Goal: Information Seeking & Learning: Understand process/instructions

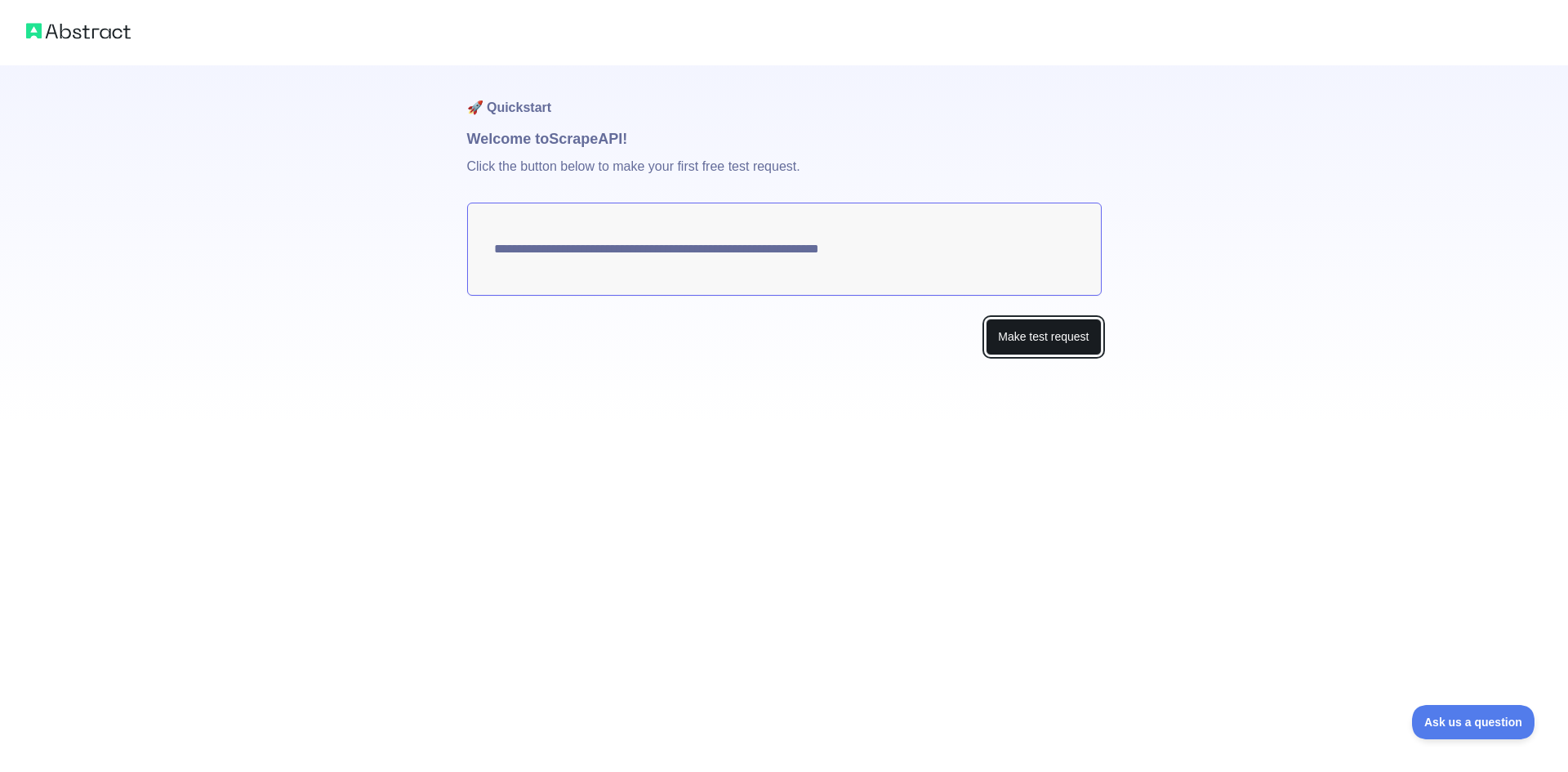
click at [1058, 336] on button "Make test request" at bounding box center [1044, 337] width 115 height 37
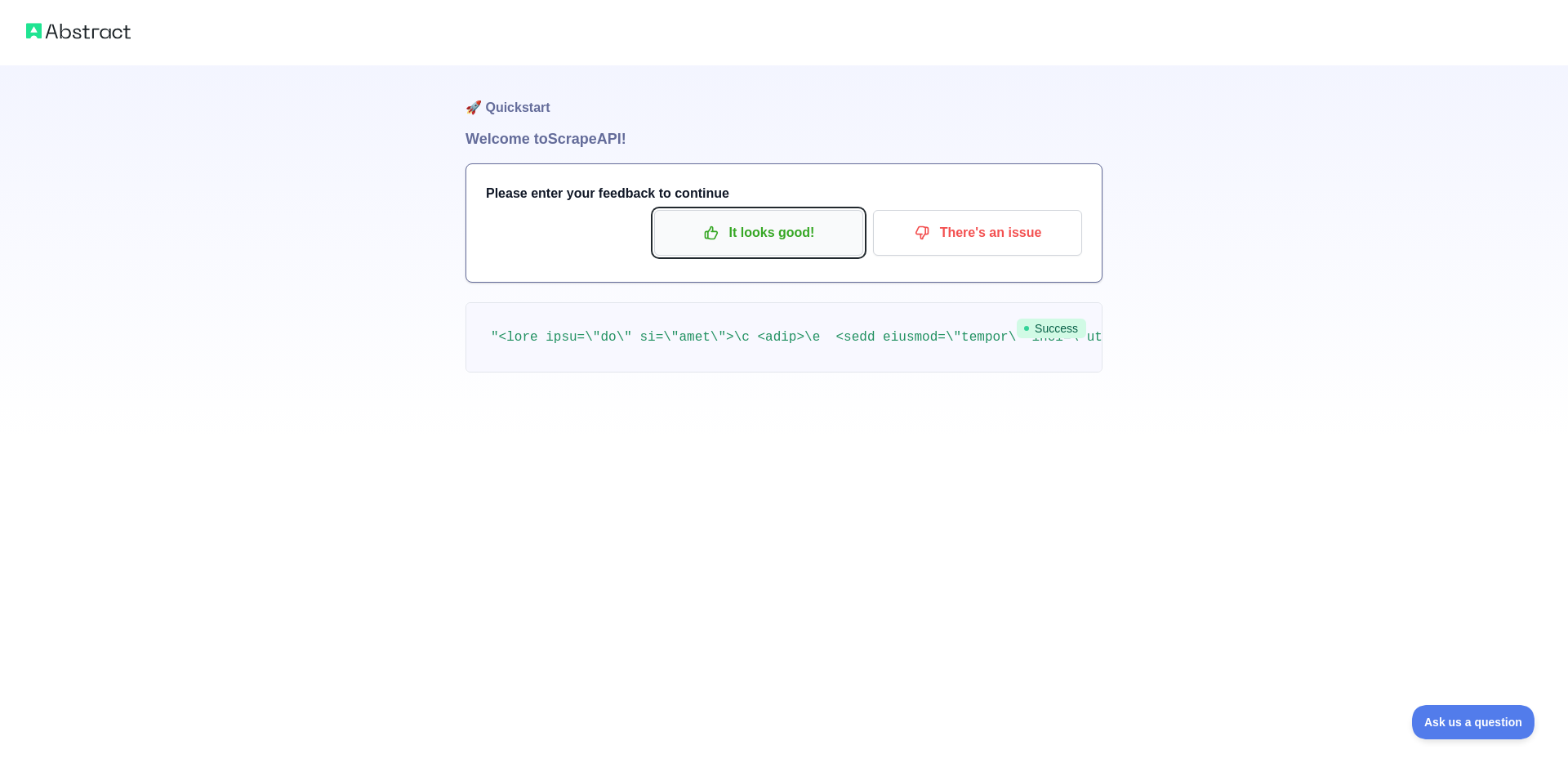
click at [783, 239] on p "It looks good!" at bounding box center [758, 233] width 184 height 28
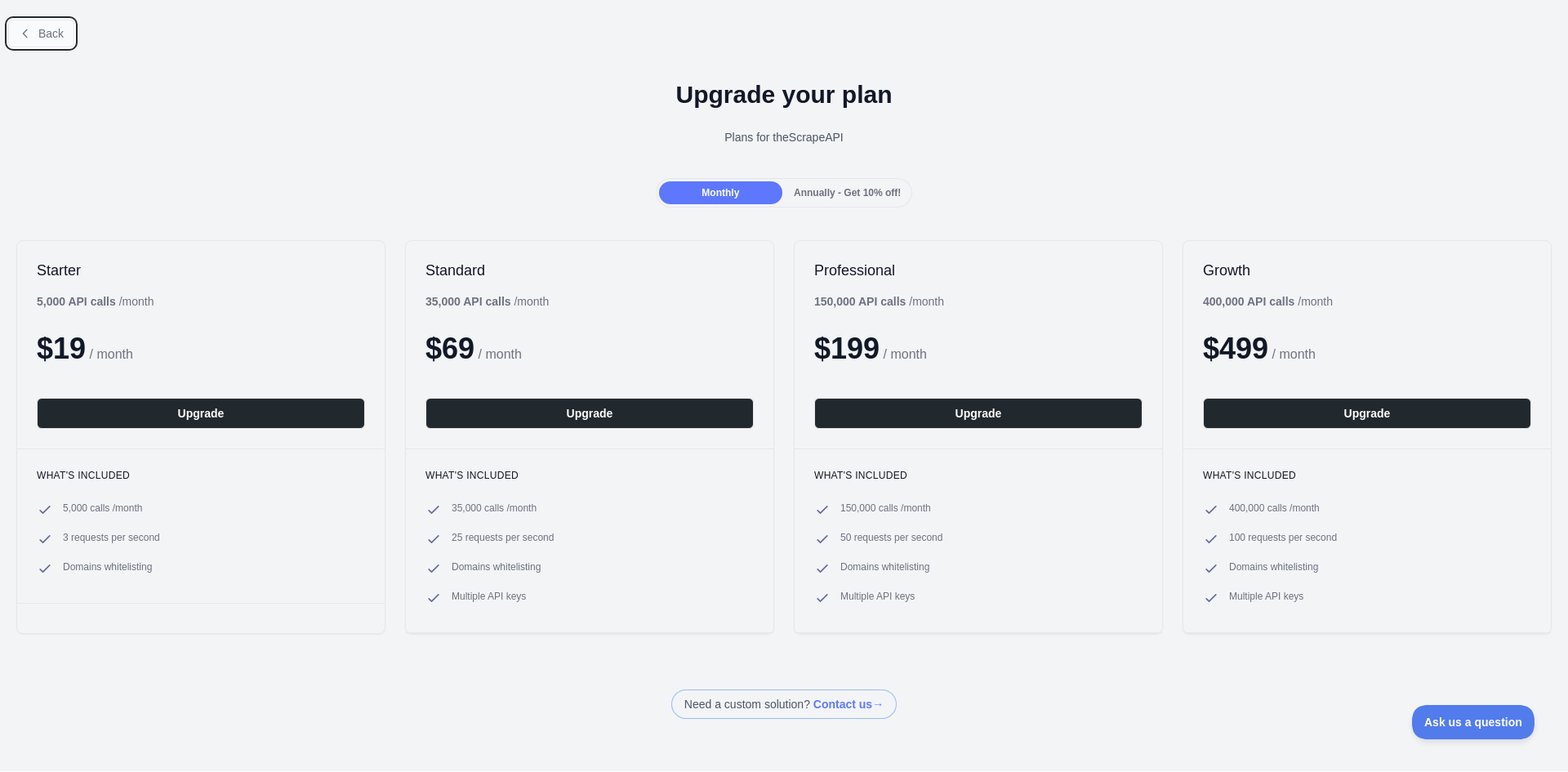
click at [38, 32] on span "Back" at bounding box center [51, 33] width 26 height 13
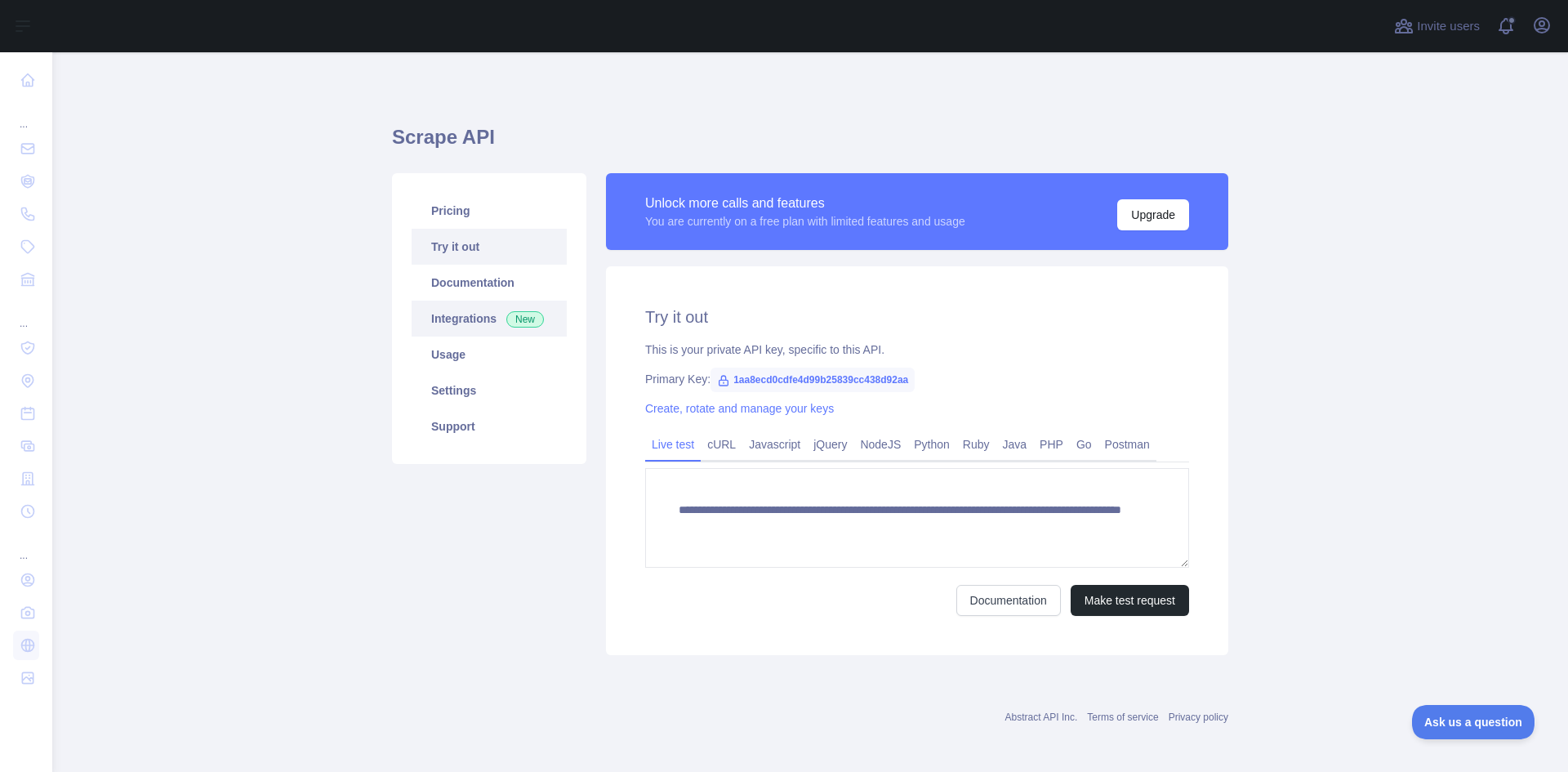
click at [452, 320] on link "Integrations New" at bounding box center [488, 318] width 155 height 36
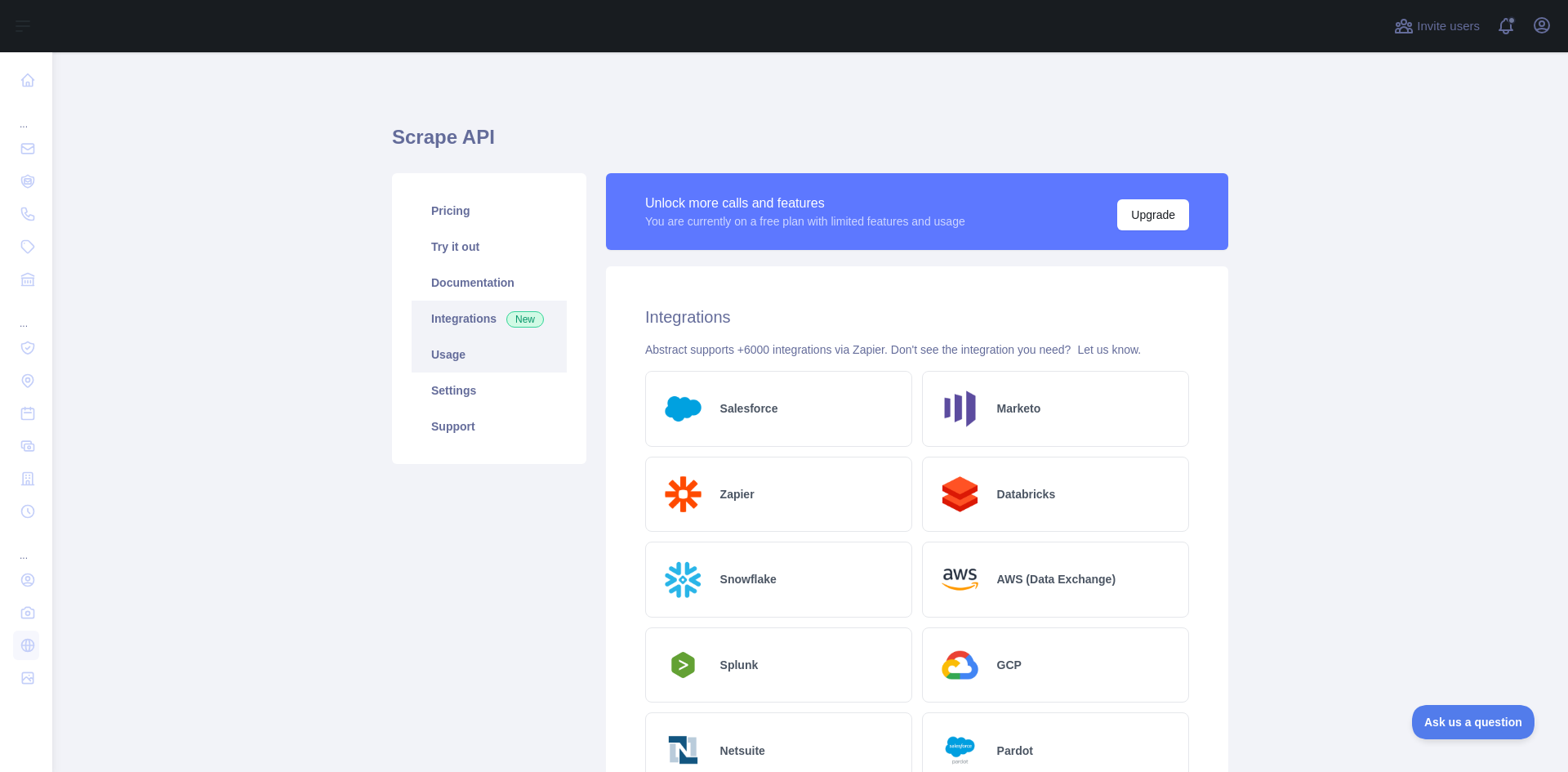
click at [462, 368] on link "Usage" at bounding box center [488, 354] width 155 height 36
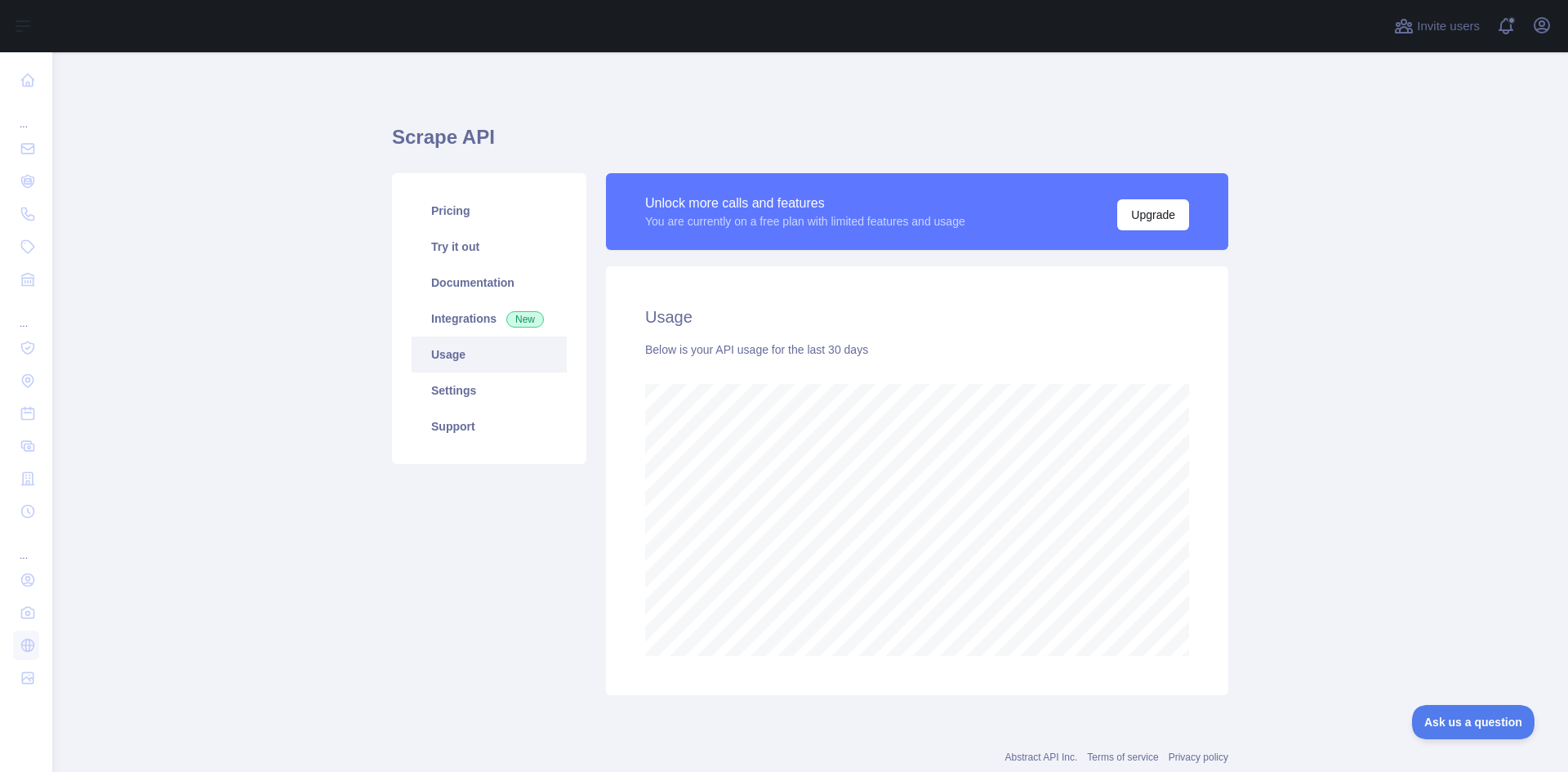
scroll to position [720, 1504]
click at [439, 400] on link "Settings" at bounding box center [488, 390] width 155 height 36
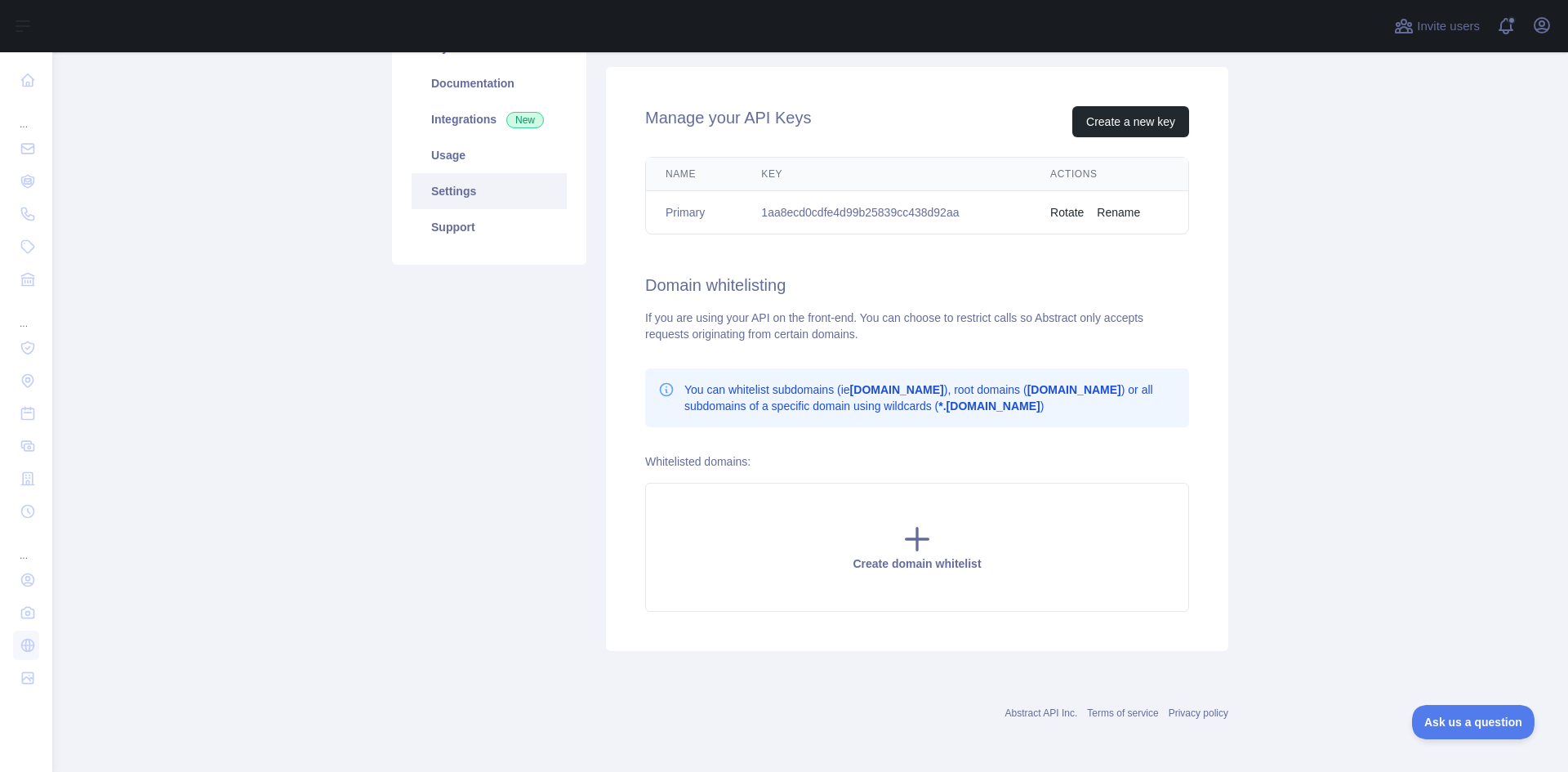
scroll to position [91, 0]
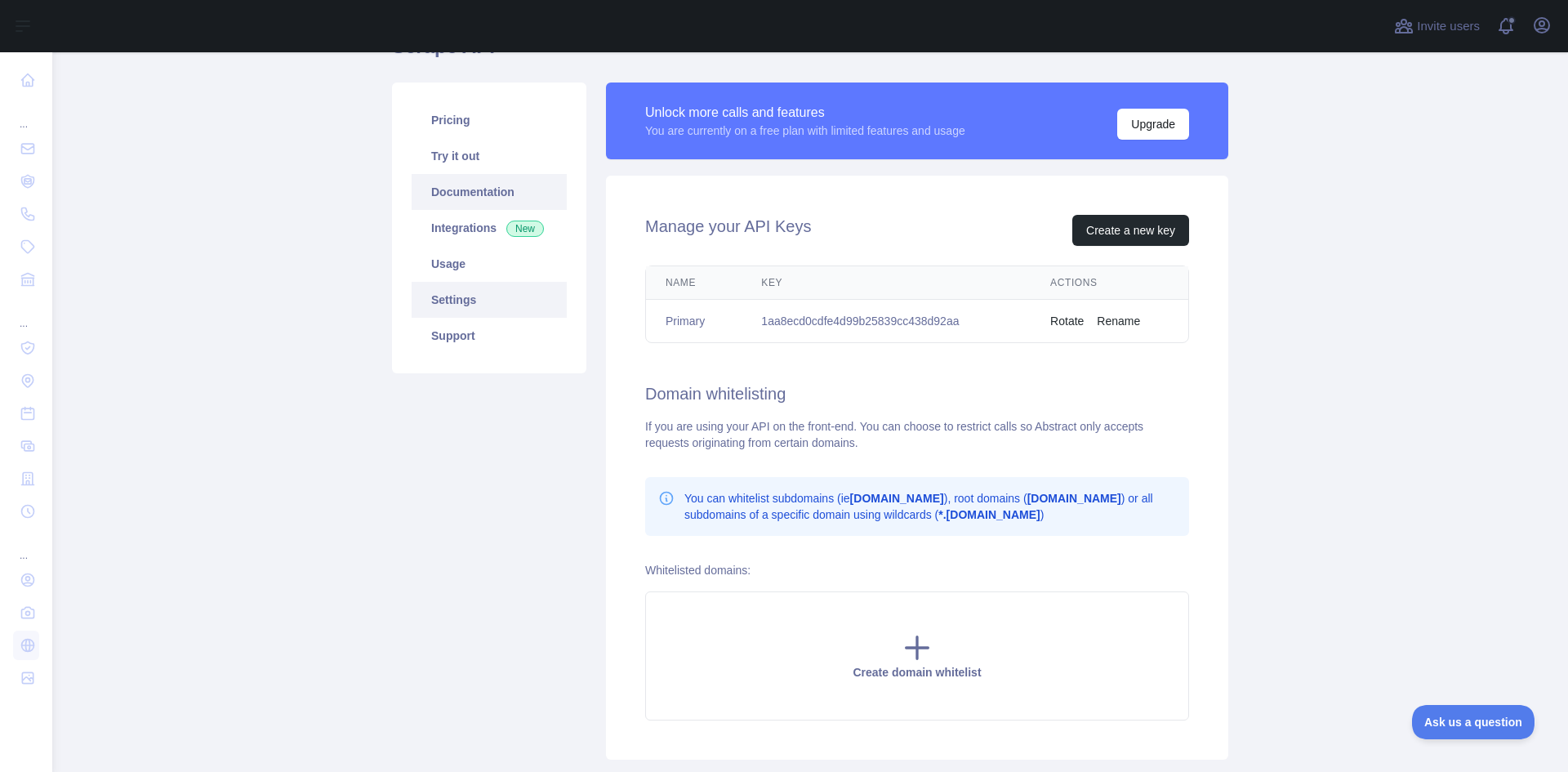
click at [455, 195] on link "Documentation" at bounding box center [488, 192] width 155 height 36
drag, startPoint x: 750, startPoint y: 321, endPoint x: 957, endPoint y: 329, distance: 207.2
click at [957, 329] on td "1aa8ecd0cdfe4d99b25839cc438d92aa" at bounding box center [885, 321] width 289 height 43
copy td "1aa8ecd0cdfe4d99b25839cc438d92aa"
